Goal: Information Seeking & Learning: Find contact information

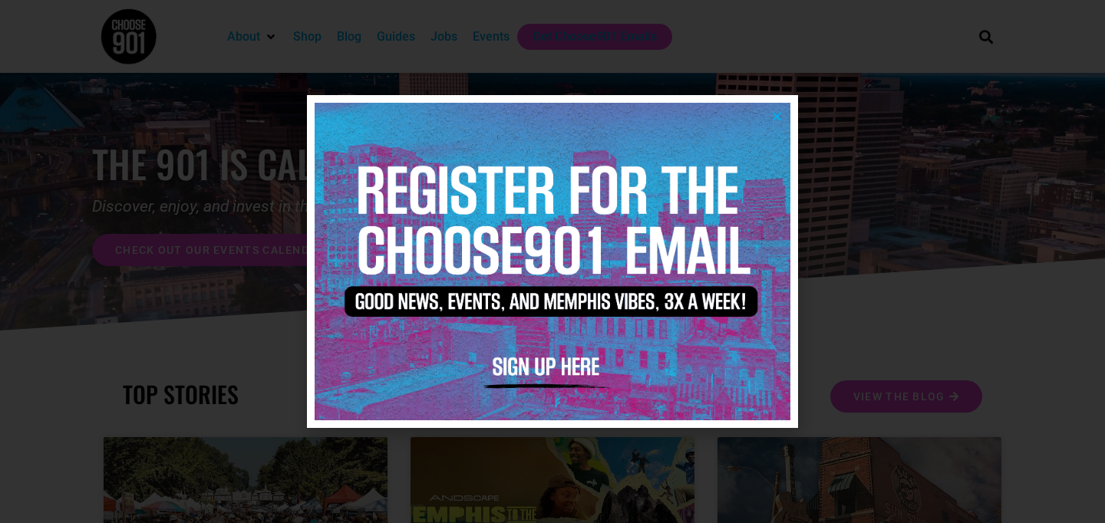
click at [781, 111] on icon "Close" at bounding box center [777, 117] width 12 height 12
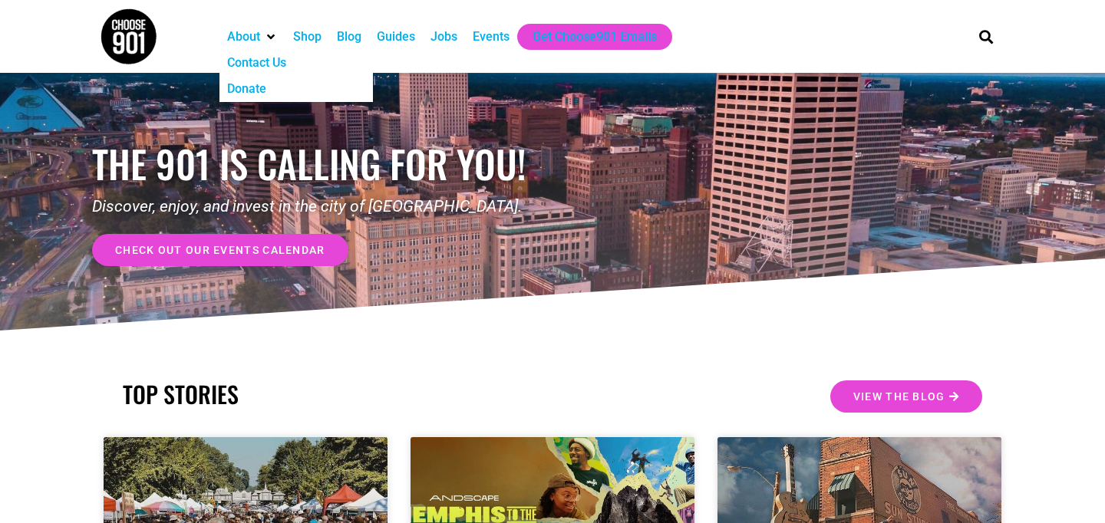
click at [269, 60] on div "Contact Us" at bounding box center [256, 63] width 59 height 18
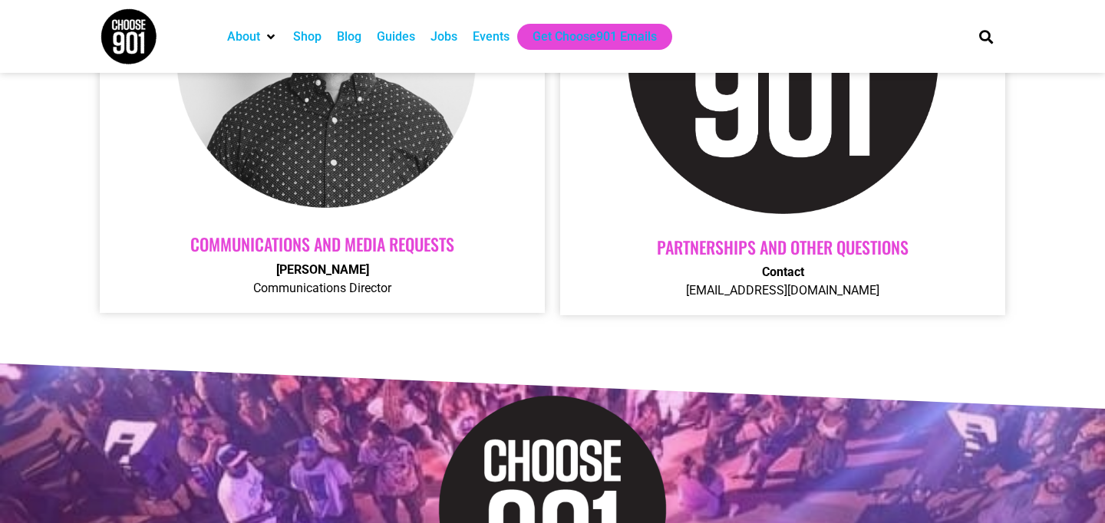
scroll to position [843, 0]
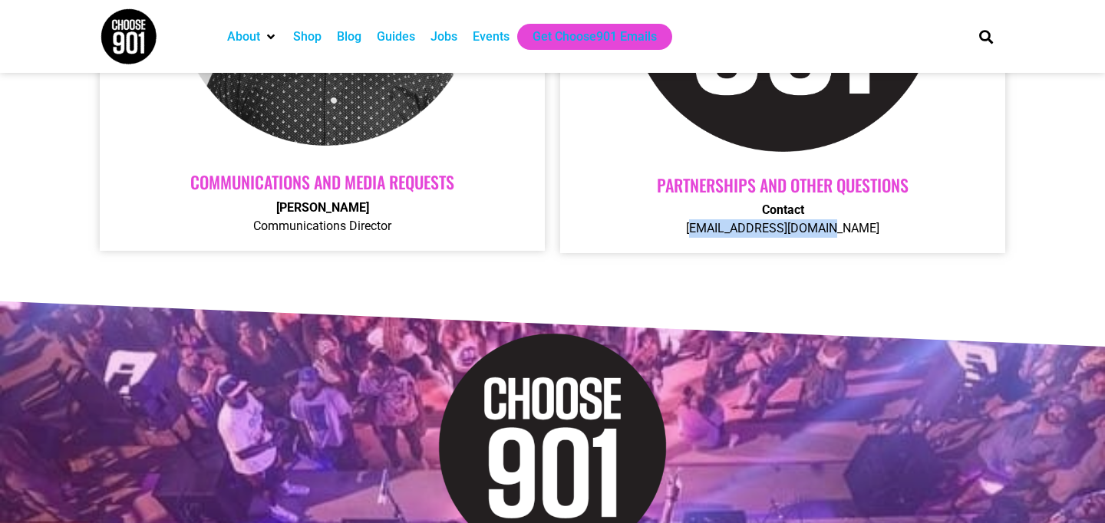
drag, startPoint x: 854, startPoint y: 229, endPoint x: 705, endPoint y: 233, distance: 148.9
click at [705, 233] on p "Contact Contact@choose901.com" at bounding box center [783, 219] width 414 height 37
copy p "Contact@choose901.com"
